Goal: Entertainment & Leisure: Consume media (video, audio)

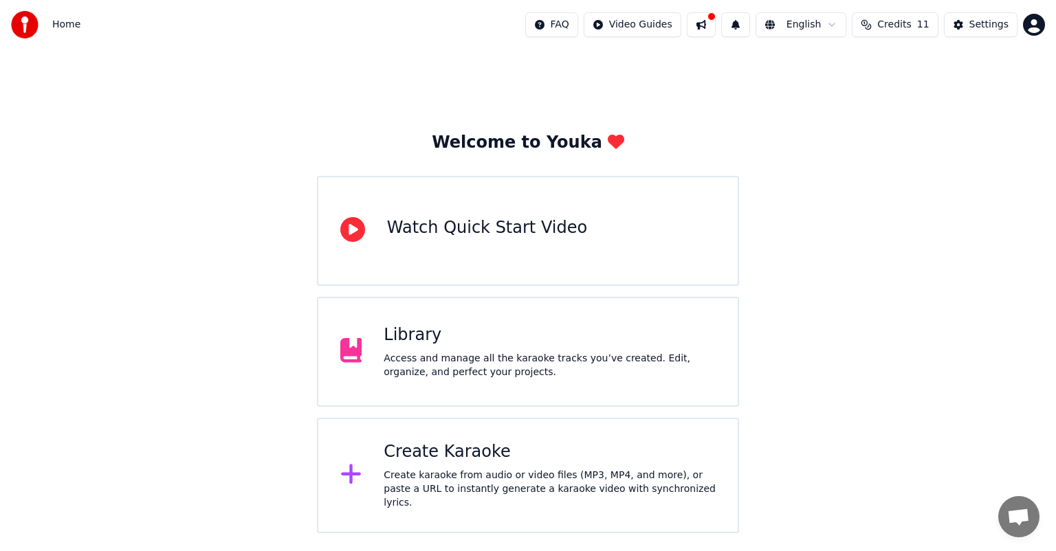
click at [443, 335] on div "Library" at bounding box center [549, 335] width 332 height 22
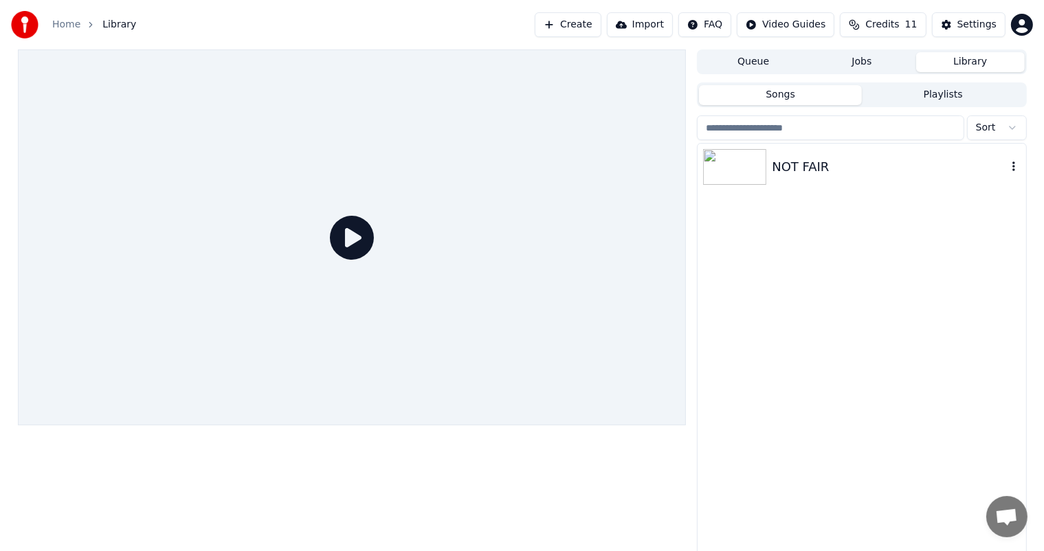
click at [723, 168] on img at bounding box center [734, 167] width 63 height 36
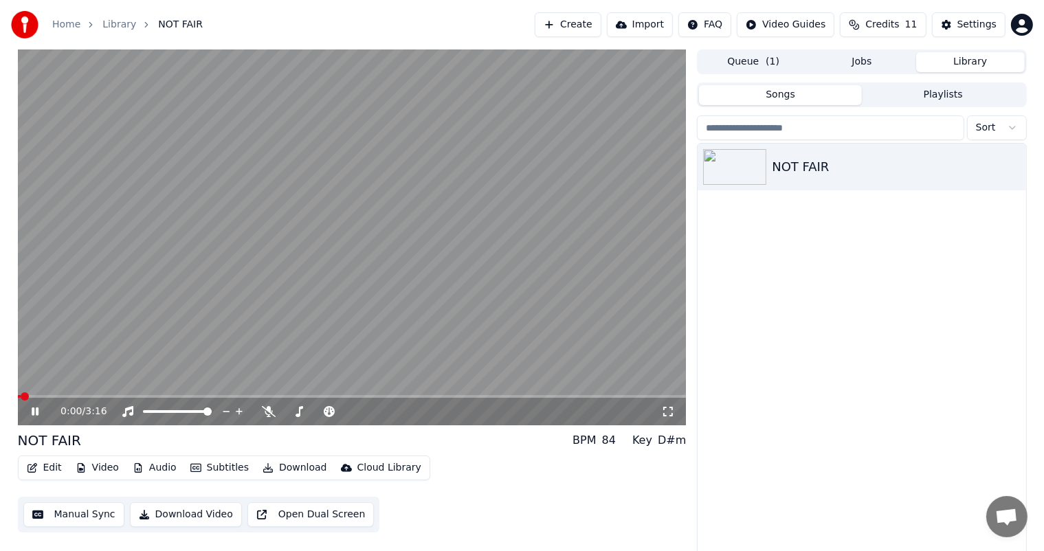
click at [669, 411] on icon at bounding box center [668, 411] width 14 height 11
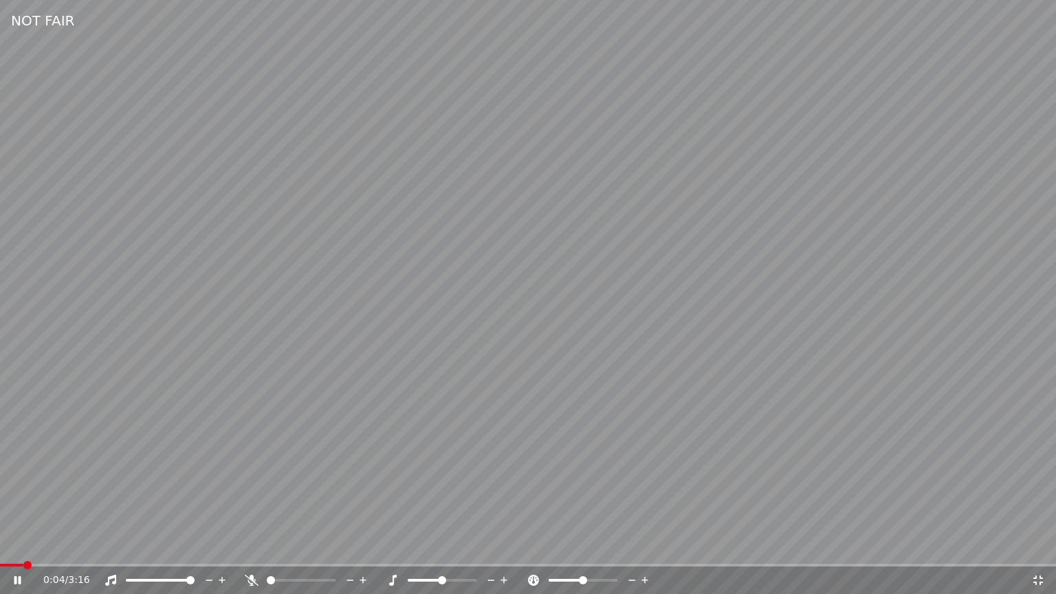
click at [19, 550] on icon at bounding box center [17, 580] width 7 height 8
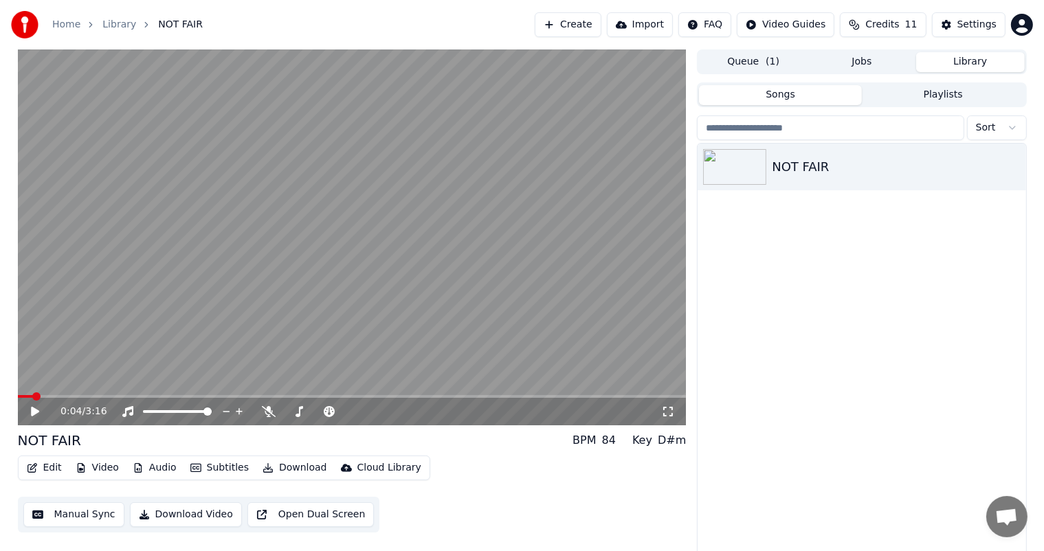
drag, startPoint x: 451, startPoint y: 6, endPoint x: 438, endPoint y: 25, distance: 22.7
click at [438, 25] on div "Home Library NOT FAIR Create Import FAQ Video Guides Credits 11 Settings" at bounding box center [522, 24] width 1044 height 49
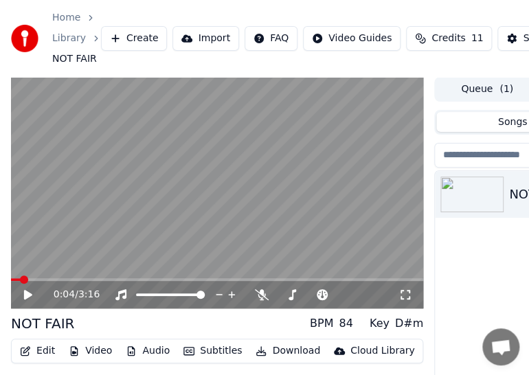
drag, startPoint x: 173, startPoint y: 3, endPoint x: 113, endPoint y: 13, distance: 61.3
click at [113, 13] on div "Home Library NOT FAIR Create Import FAQ Video Guides Credits 11 Settings" at bounding box center [264, 38] width 529 height 77
drag, startPoint x: 115, startPoint y: 3, endPoint x: 62, endPoint y: -19, distance: 58.2
click at [62, 0] on html "Home Library NOT FAIR Create Import FAQ Video Guides Credits 11 Settings 0:04 /…" at bounding box center [264, 187] width 529 height 375
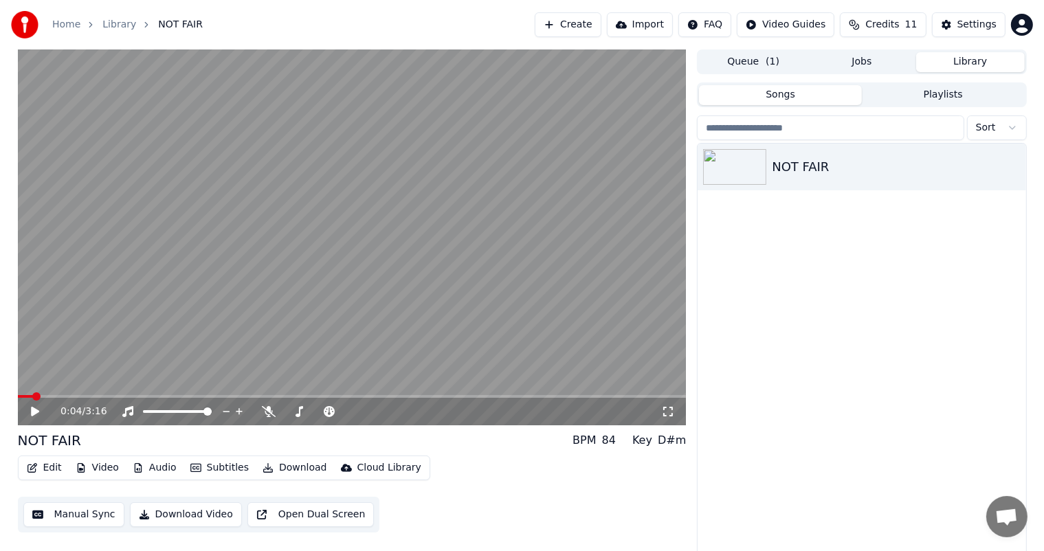
click at [35, 412] on icon at bounding box center [35, 412] width 8 height 10
click at [269, 413] on icon at bounding box center [269, 411] width 14 height 11
click at [269, 413] on icon at bounding box center [269, 411] width 8 height 11
click at [31, 413] on icon at bounding box center [45, 411] width 32 height 11
click at [18, 399] on span at bounding box center [22, 396] width 8 height 8
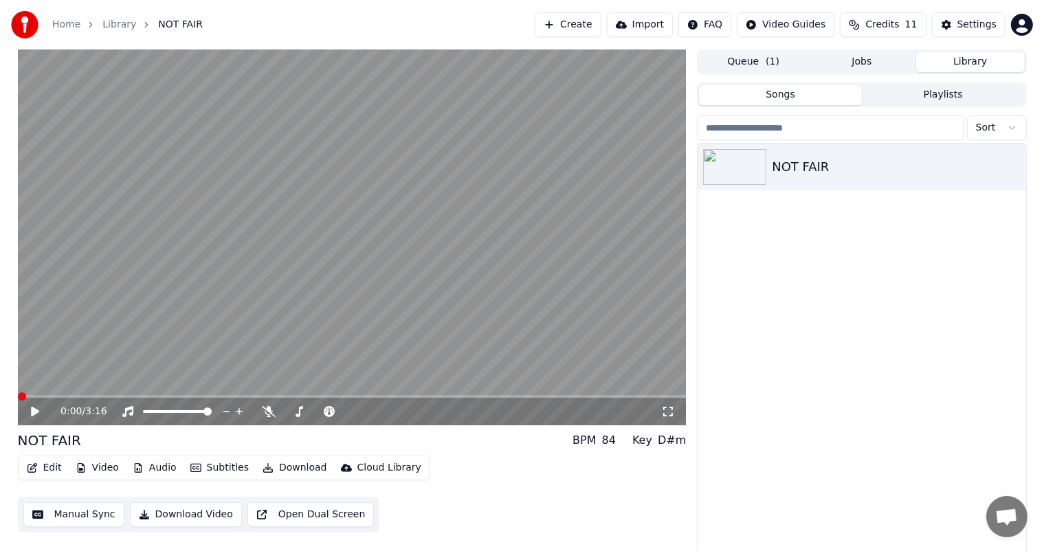
click at [32, 415] on icon at bounding box center [35, 412] width 8 height 10
click at [32, 415] on icon at bounding box center [35, 411] width 7 height 8
click at [34, 411] on icon at bounding box center [35, 412] width 8 height 10
click at [36, 412] on icon at bounding box center [35, 411] width 7 height 8
click at [752, 164] on img at bounding box center [734, 167] width 63 height 36
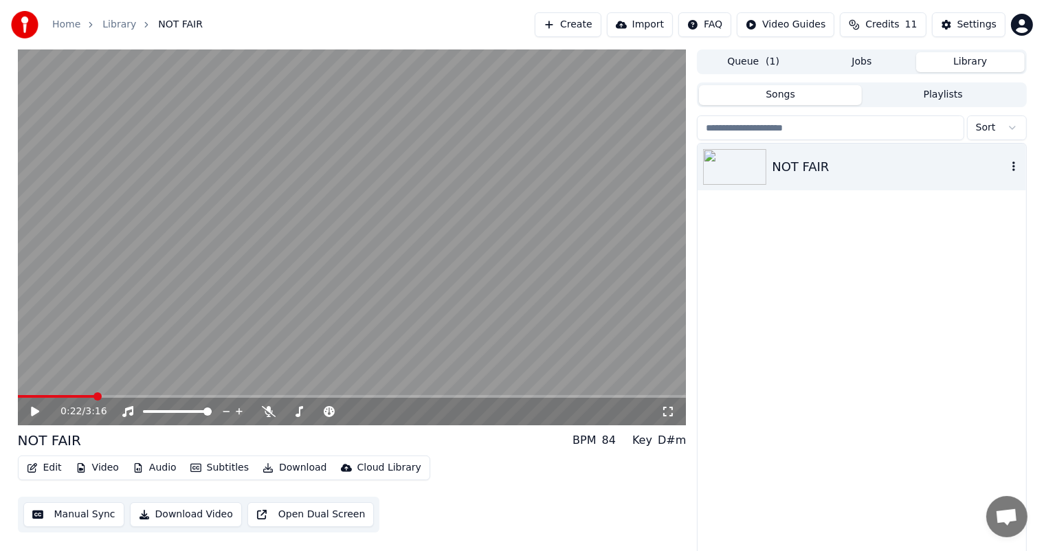
click at [752, 164] on img at bounding box center [734, 167] width 63 height 36
click at [942, 66] on button "Library" at bounding box center [970, 62] width 109 height 20
click at [34, 410] on icon at bounding box center [35, 412] width 8 height 10
click at [304, 407] on icon at bounding box center [299, 411] width 14 height 11
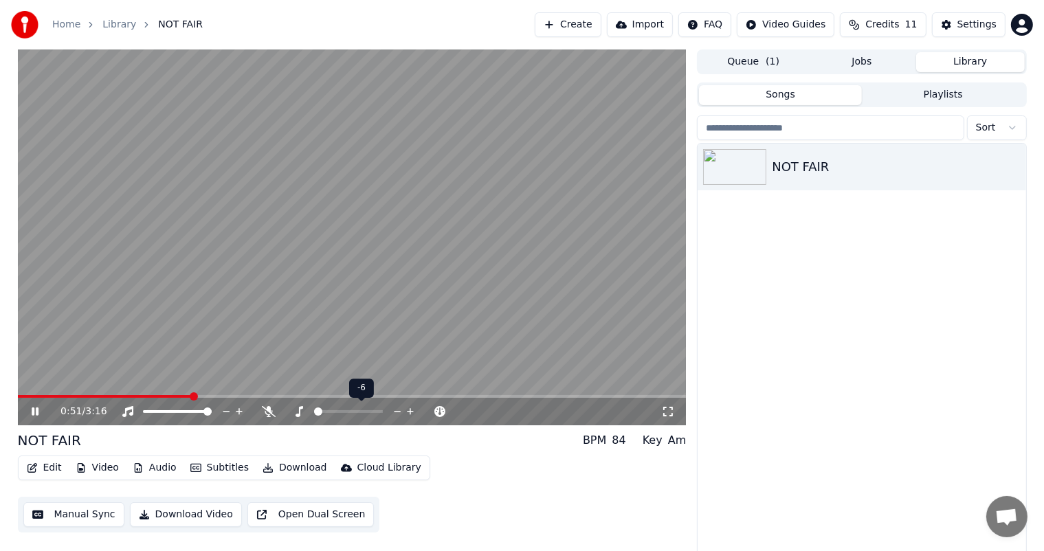
click at [314, 414] on span at bounding box center [318, 411] width 8 height 8
click at [143, 416] on span at bounding box center [147, 411] width 8 height 8
click at [19, 394] on video at bounding box center [352, 237] width 669 height 376
click at [20, 397] on span at bounding box center [119, 396] width 203 height 3
click at [33, 411] on icon at bounding box center [35, 412] width 8 height 10
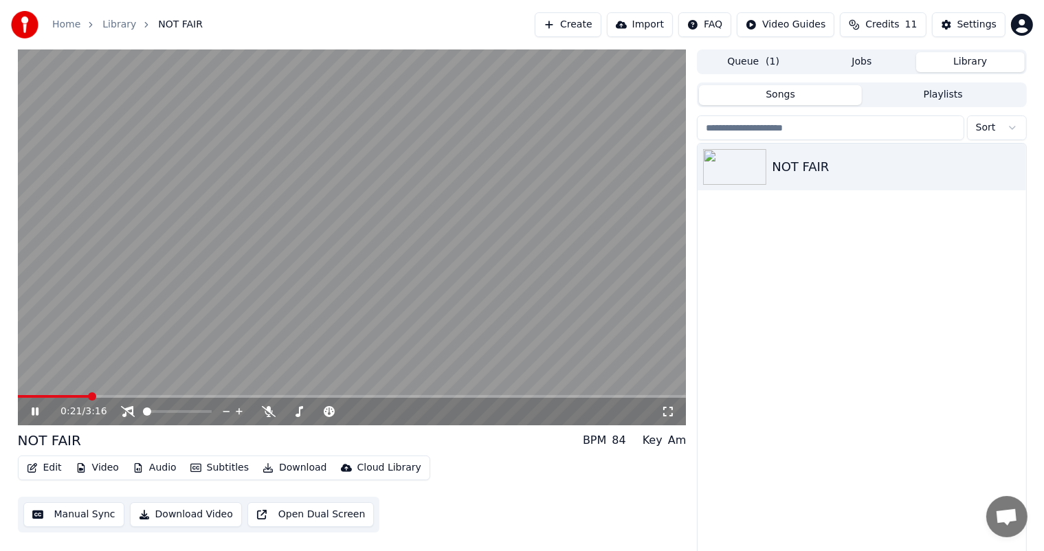
click at [90, 396] on span at bounding box center [352, 396] width 669 height 3
click at [91, 396] on span at bounding box center [61, 396] width 87 height 3
click at [85, 394] on video at bounding box center [352, 237] width 669 height 376
drag, startPoint x: 85, startPoint y: 394, endPoint x: 50, endPoint y: 403, distance: 36.2
click at [50, 403] on div "0:25 / 3:16" at bounding box center [352, 237] width 669 height 376
